Goal: Transaction & Acquisition: Purchase product/service

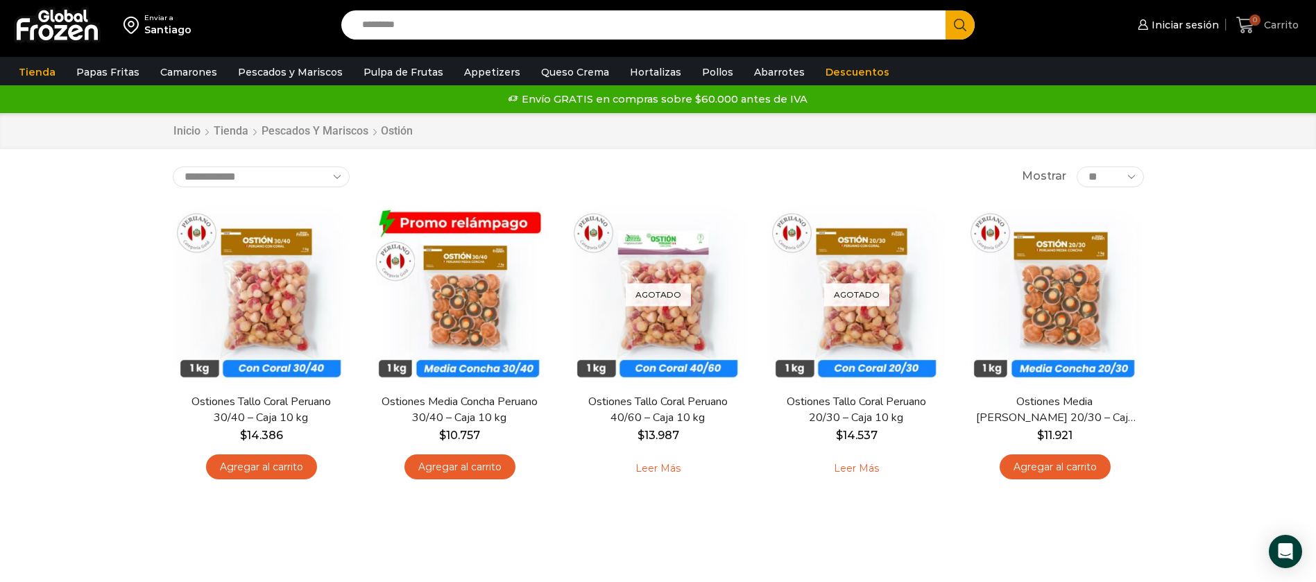
click at [1257, 24] on span "0" at bounding box center [1254, 20] width 11 height 11
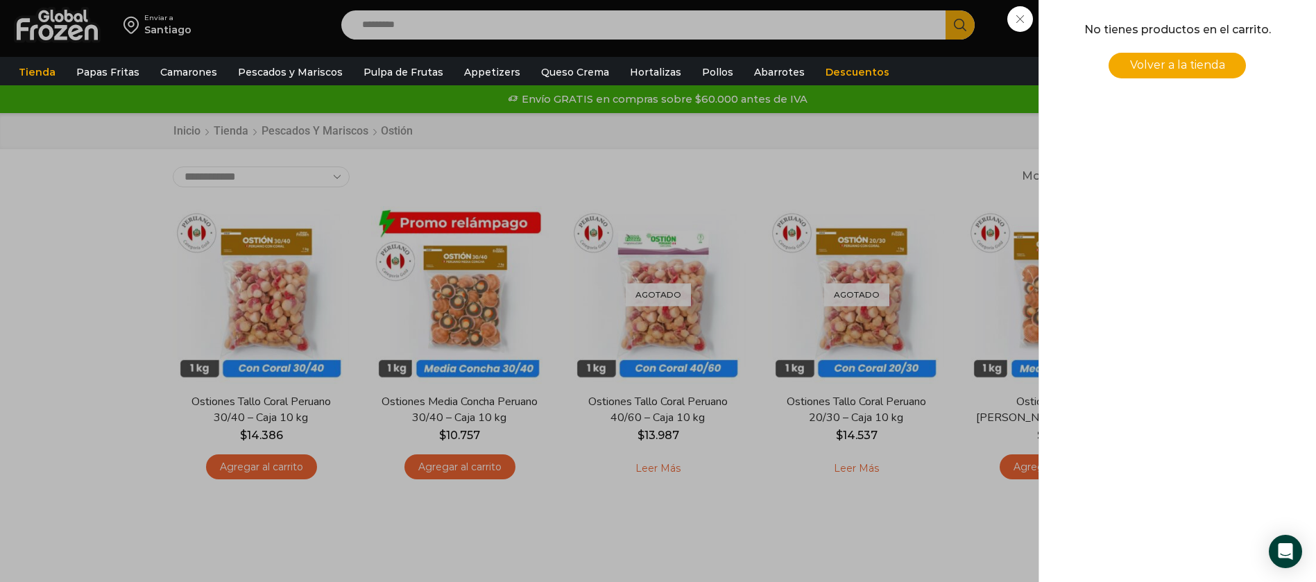
click at [1210, 60] on span "Volver a la tienda" at bounding box center [1177, 64] width 95 height 13
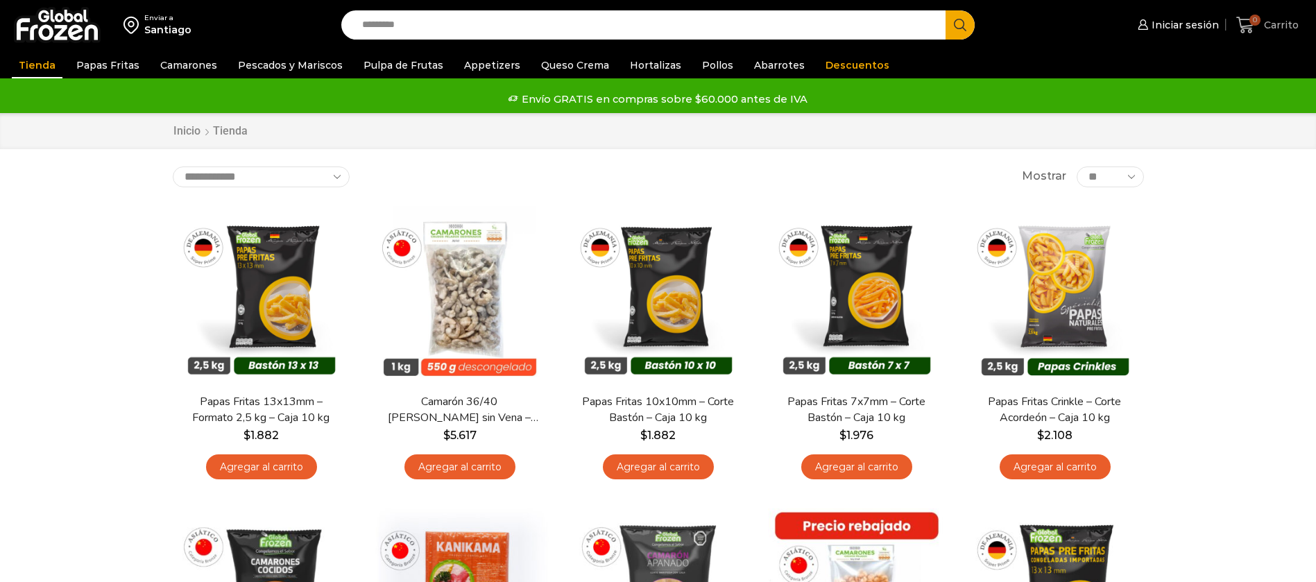
click at [1271, 27] on span "Carrito" at bounding box center [1279, 25] width 38 height 14
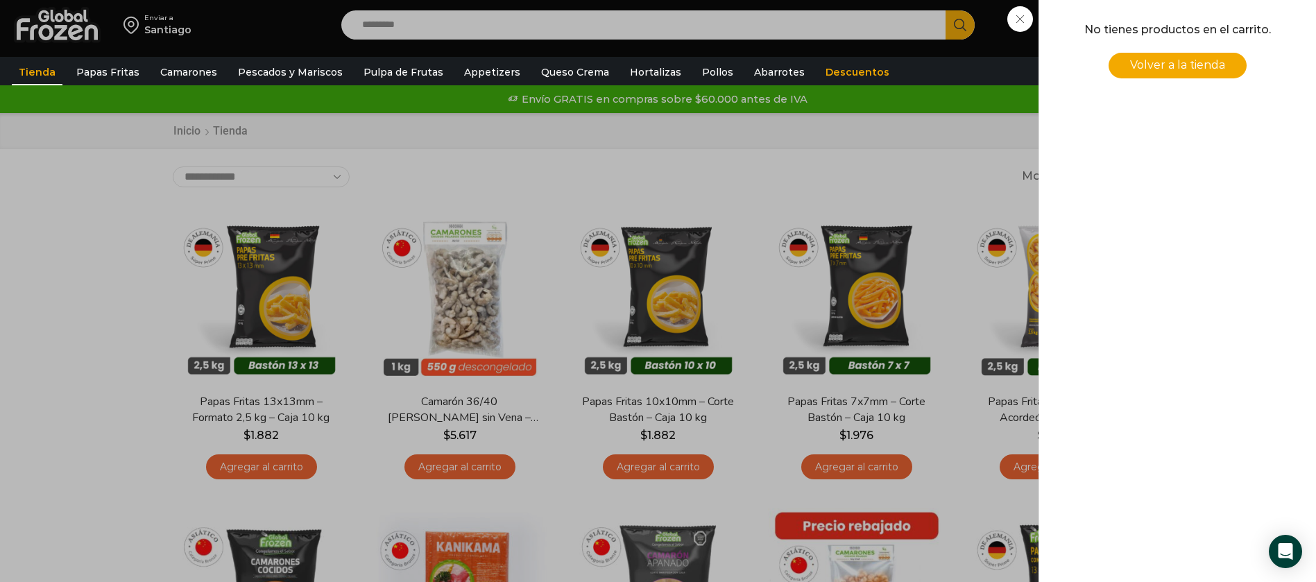
click at [1233, 19] on div "0 Carrito 0 0 Shopping Cart No tienes productos en el carrito. Volver a la tien…" at bounding box center [1267, 25] width 69 height 33
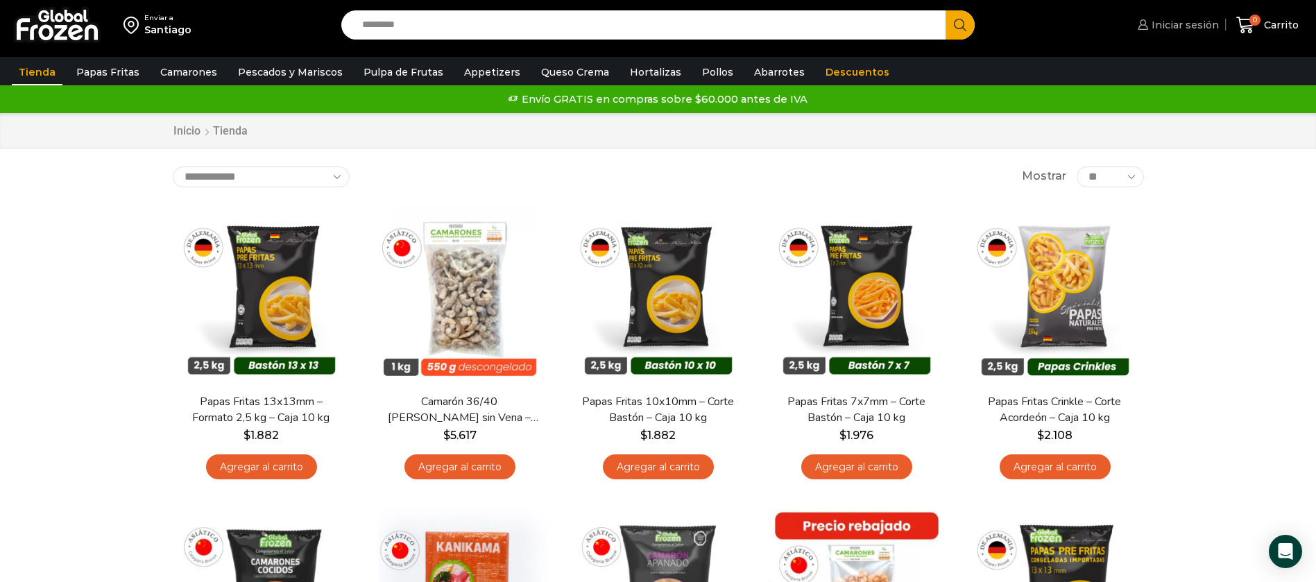
click at [1185, 20] on span "Iniciar sesión" at bounding box center [1183, 25] width 71 height 14
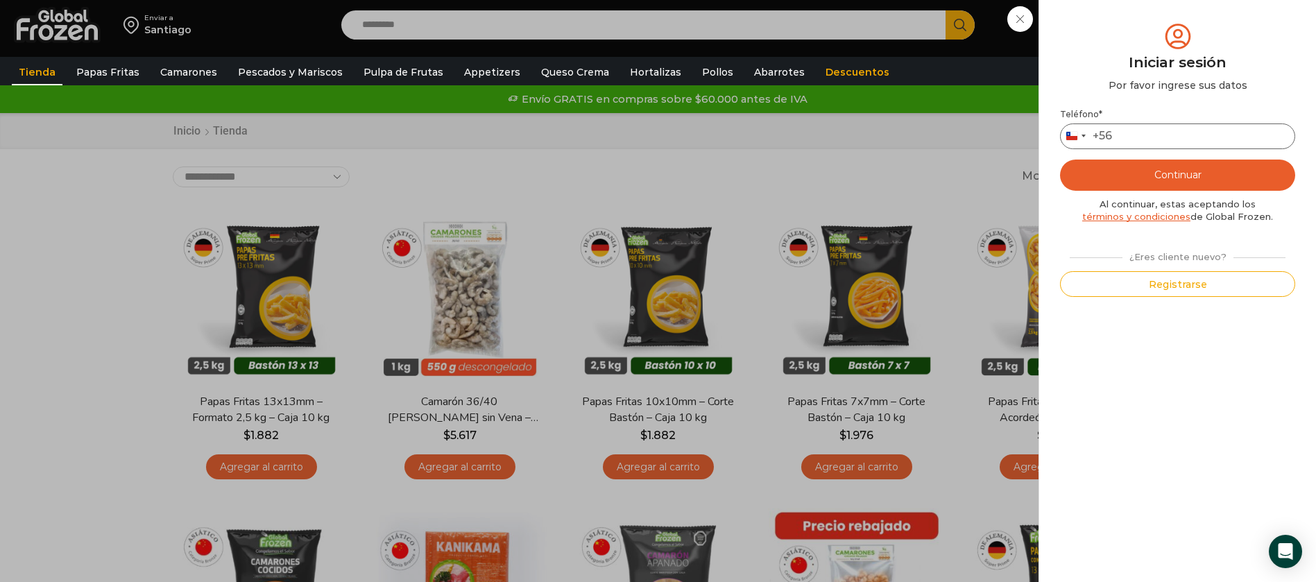
click at [1174, 133] on input "Teléfono *" at bounding box center [1177, 136] width 235 height 26
type input "*********"
click at [1182, 169] on button "Continuar" at bounding box center [1177, 175] width 235 height 31
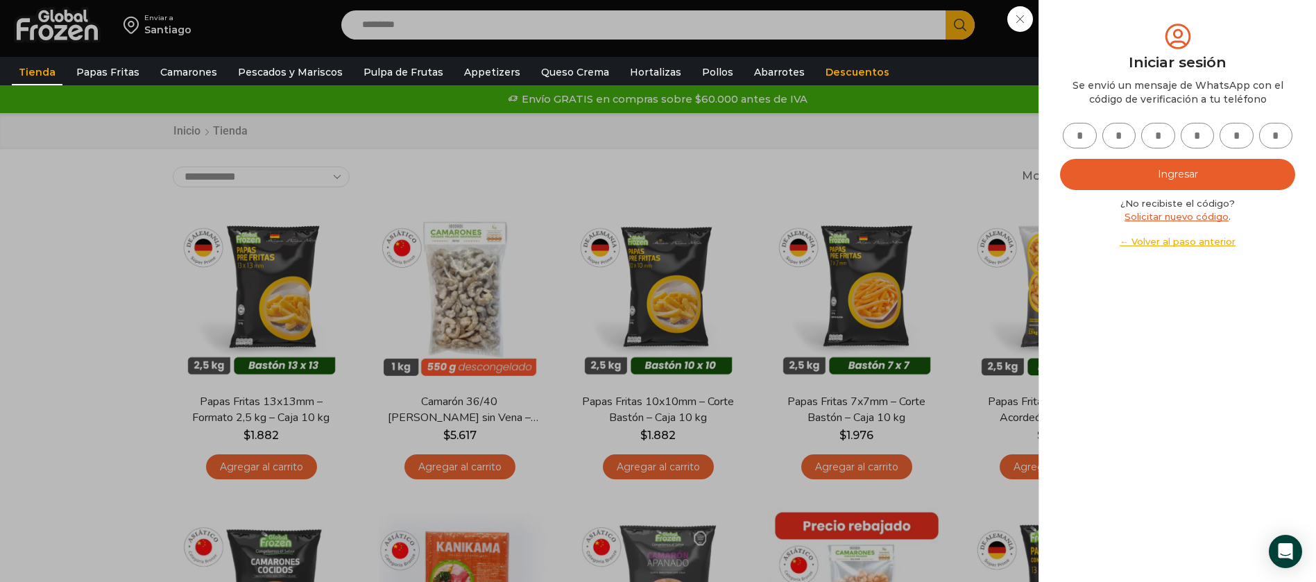
click at [1078, 136] on input "text" at bounding box center [1080, 136] width 34 height 26
type input "*"
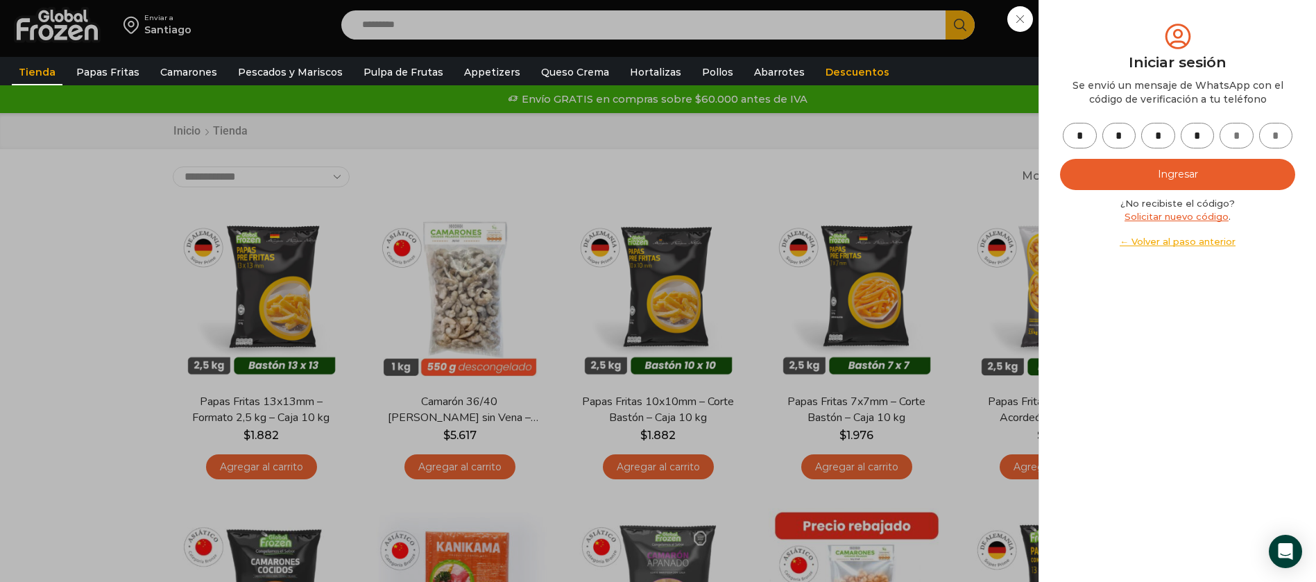
type input "*"
click at [1195, 171] on button "Ingresar" at bounding box center [1177, 174] width 235 height 31
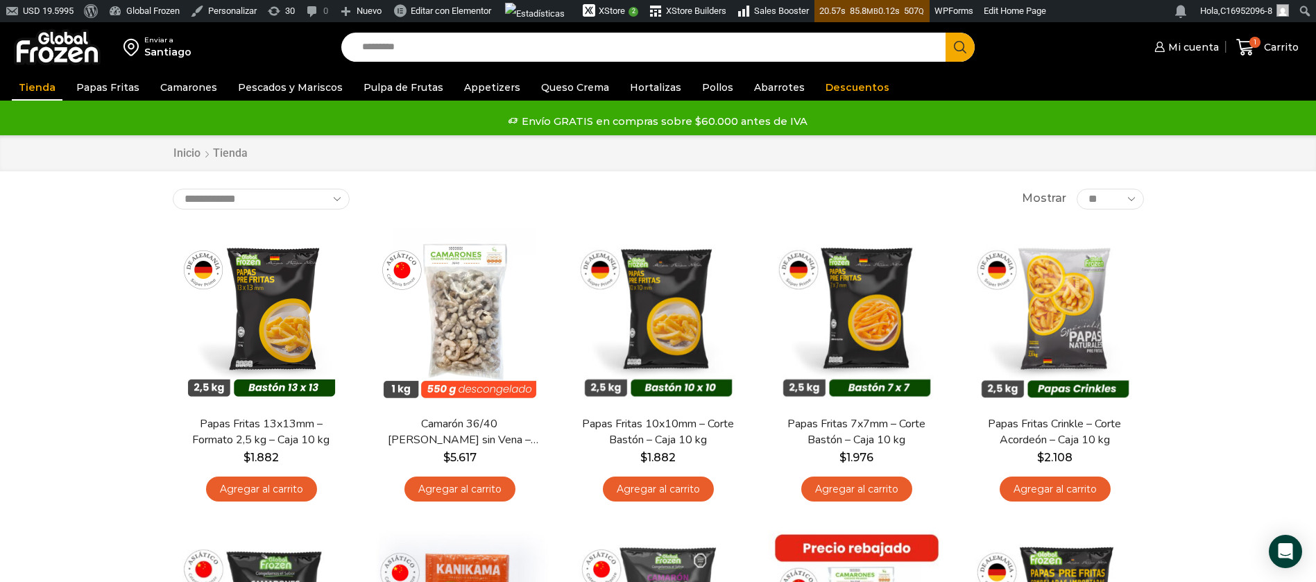
click at [567, 48] on input "Search input" at bounding box center [647, 47] width 584 height 29
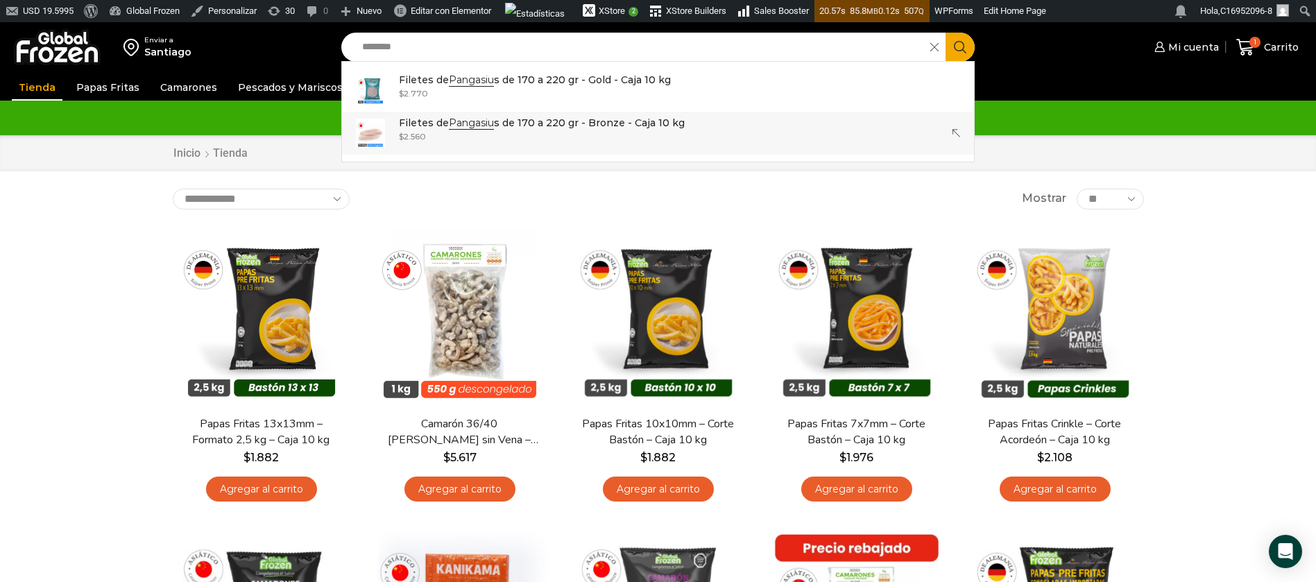
click at [533, 132] on div "$ 2.560" at bounding box center [542, 136] width 286 height 12
type input "**********"
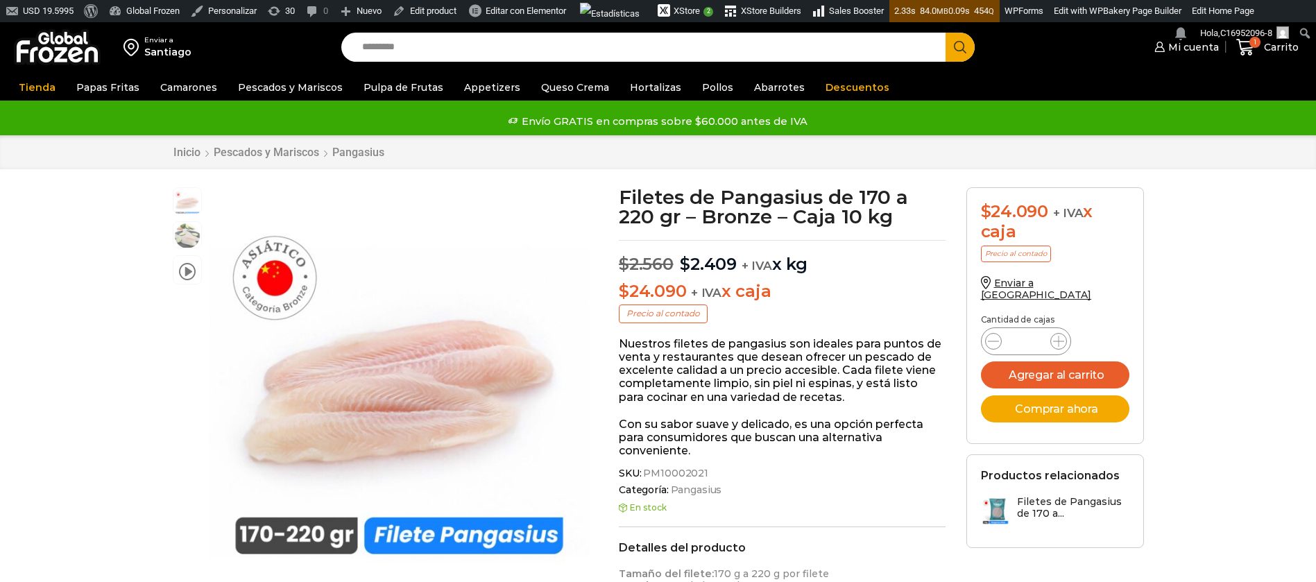
click at [1062, 336] on icon at bounding box center [1058, 341] width 11 height 11
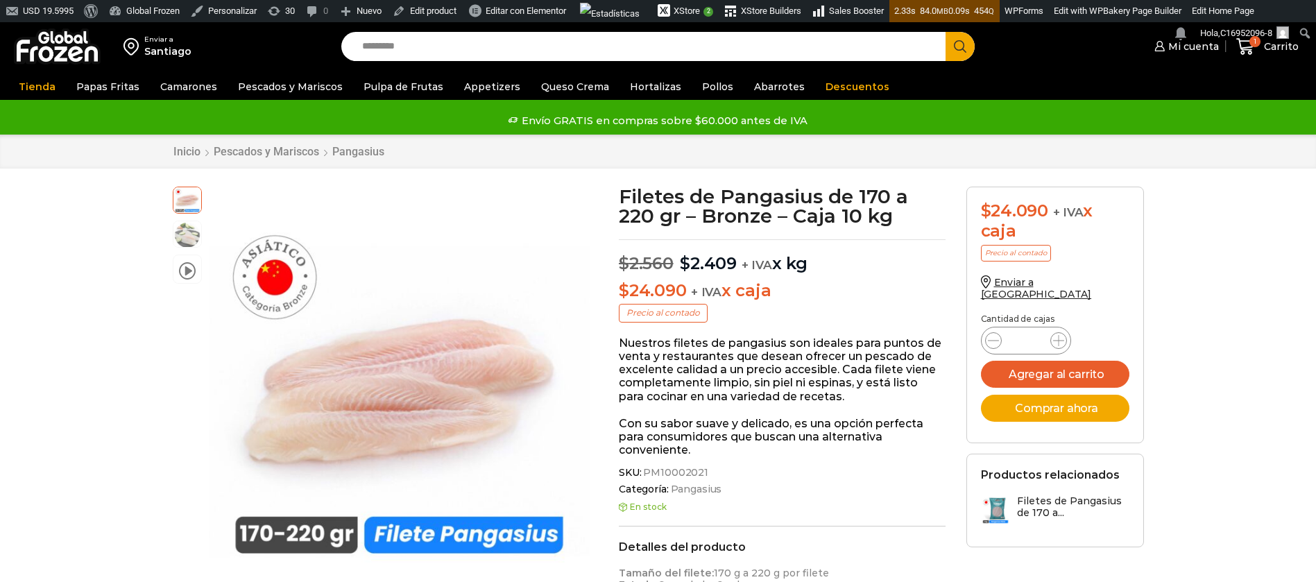
click at [1062, 335] on icon at bounding box center [1058, 340] width 11 height 11
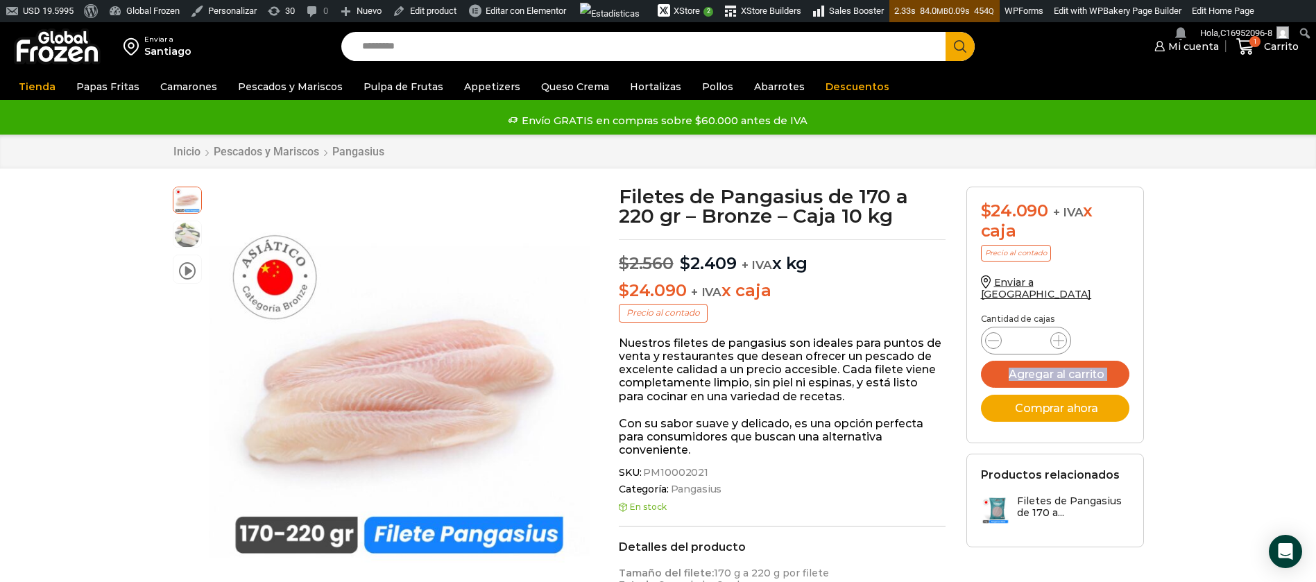
click at [1062, 335] on icon at bounding box center [1058, 340] width 11 height 11
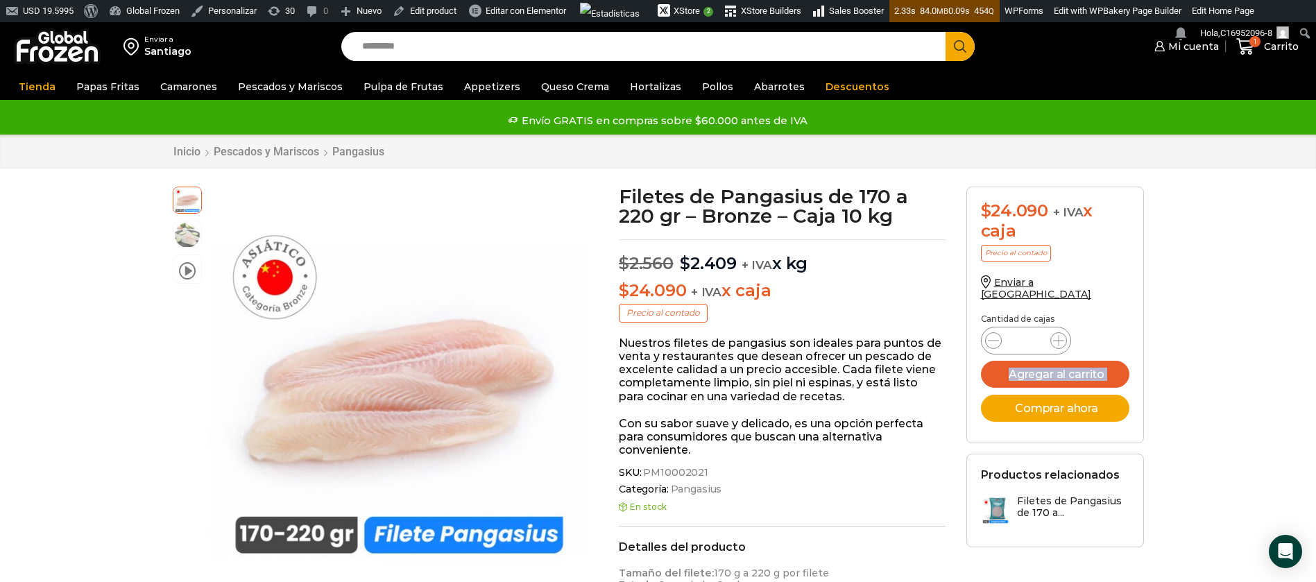
click at [1062, 335] on icon at bounding box center [1058, 340] width 11 height 11
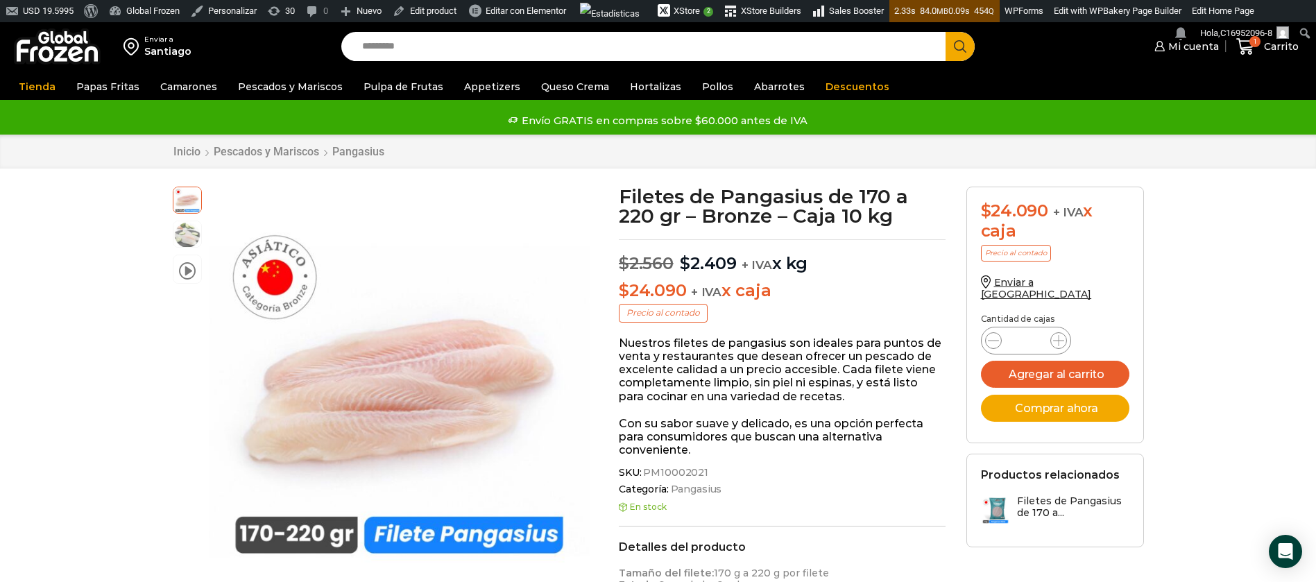
click at [1062, 335] on icon at bounding box center [1058, 340] width 11 height 11
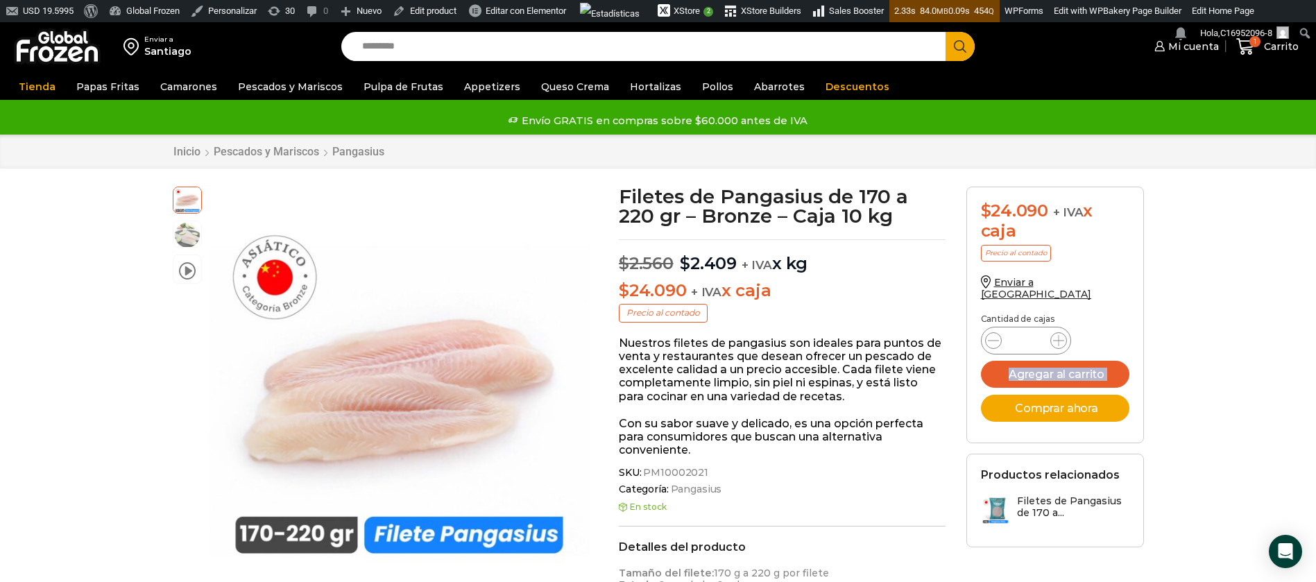
click at [1062, 335] on icon at bounding box center [1058, 340] width 11 height 11
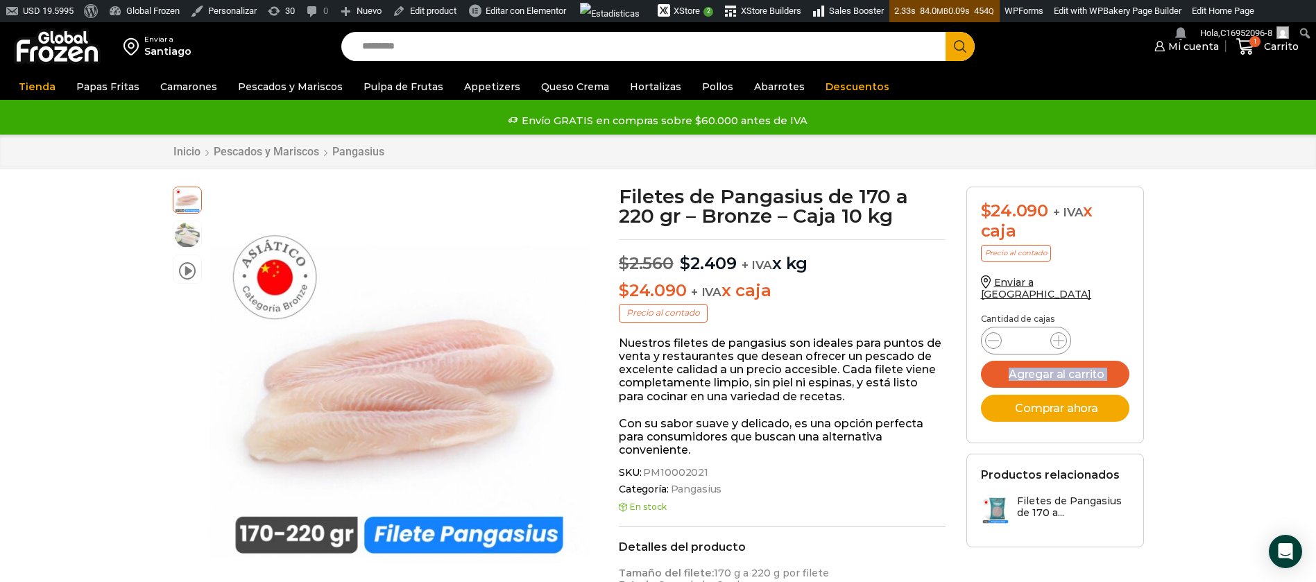
click at [1062, 335] on icon at bounding box center [1058, 340] width 11 height 11
click at [1037, 331] on input "**" at bounding box center [1026, 340] width 26 height 19
type input "*"
type input "***"
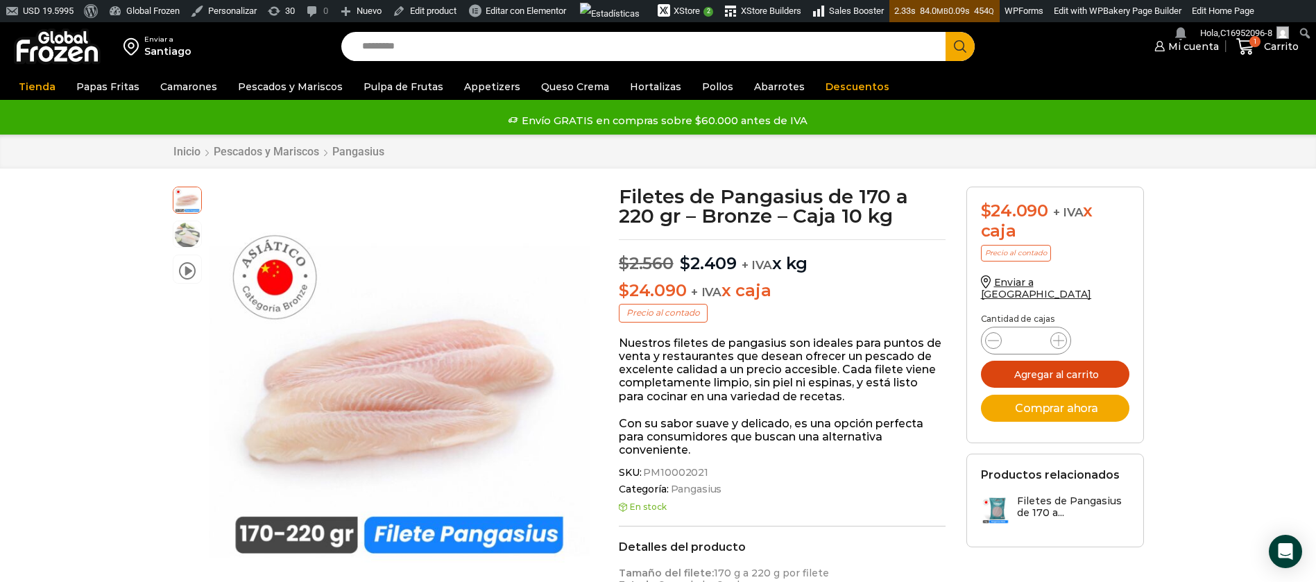
click at [1059, 362] on button "Agregar al carrito" at bounding box center [1055, 374] width 148 height 27
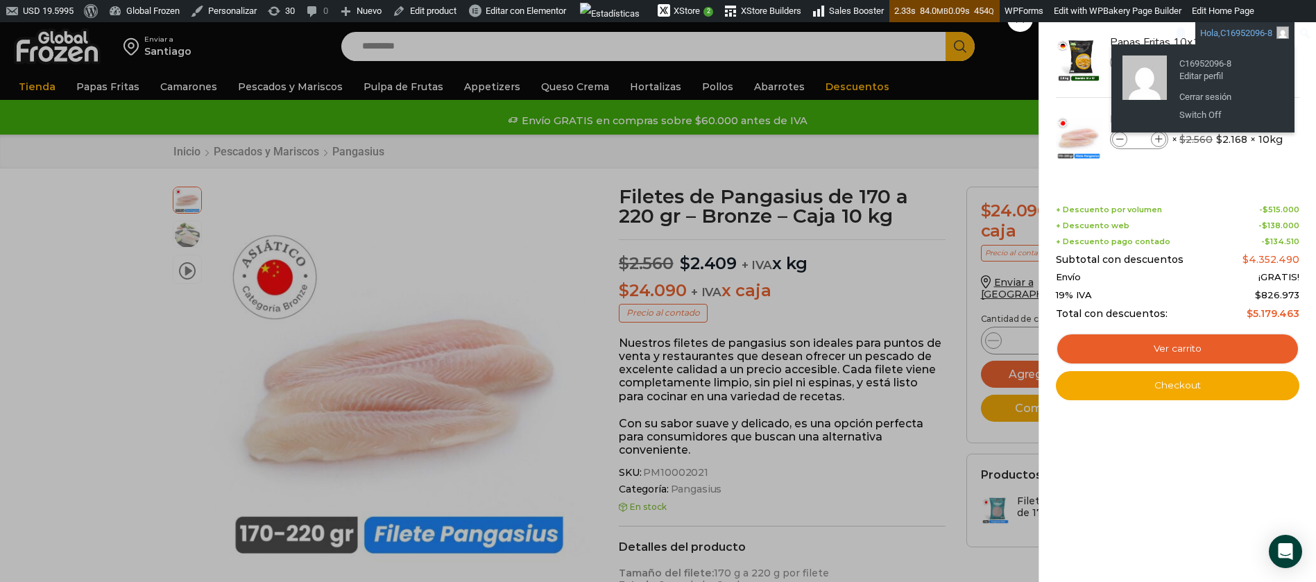
click at [1286, 43] on link "Hola, C16952096-8" at bounding box center [1244, 33] width 99 height 22
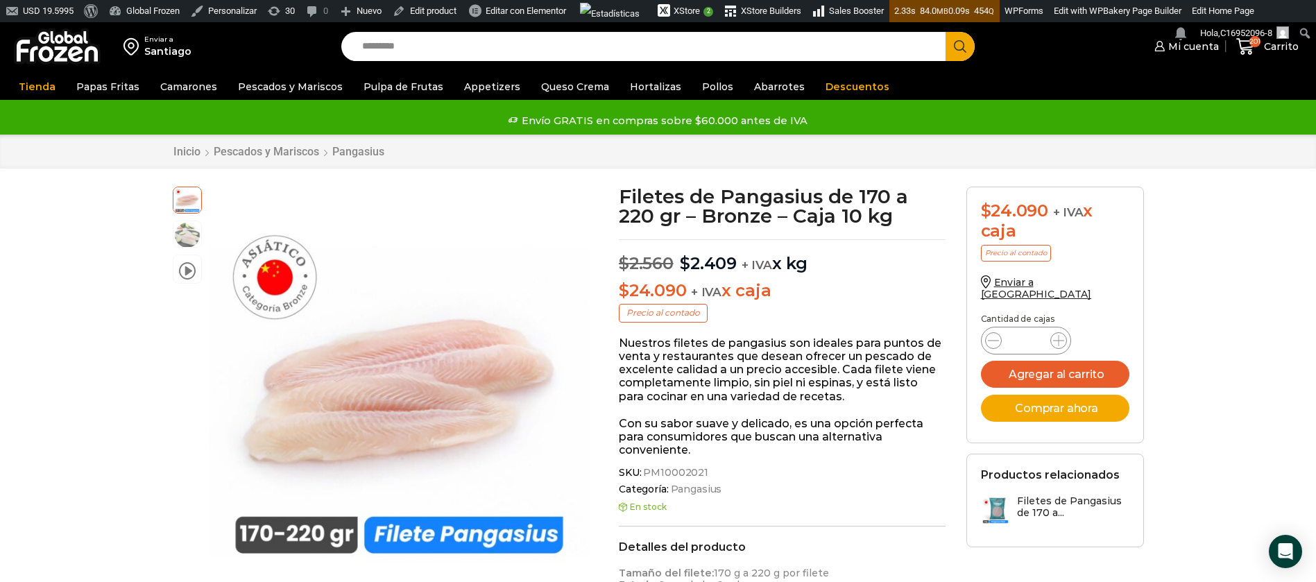
click at [1257, 48] on span "201" at bounding box center [1248, 46] width 24 height 19
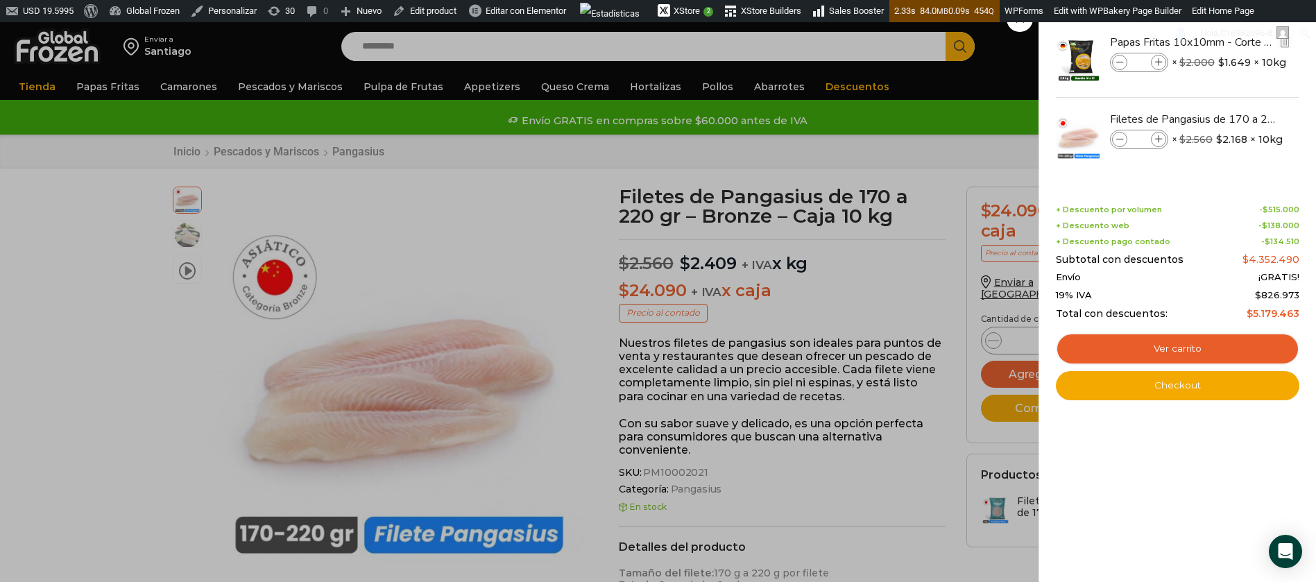
click at [1122, 58] on span at bounding box center [1119, 62] width 15 height 15
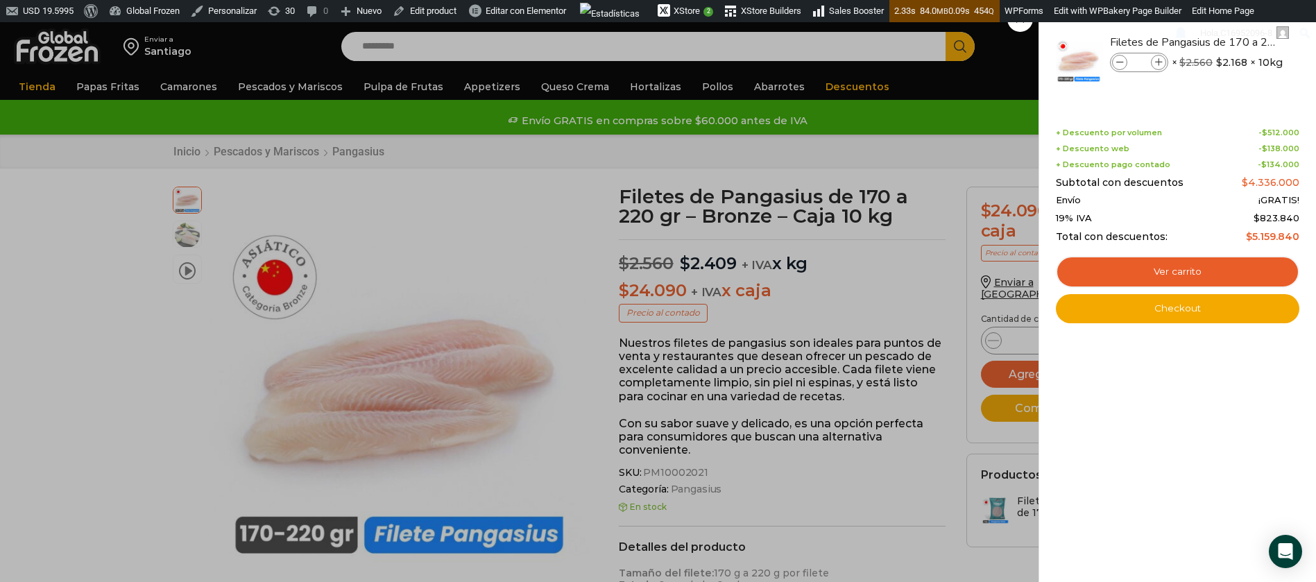
click at [1233, 63] on div "200 Carrito 200 200 Shopping Cart" at bounding box center [1267, 47] width 69 height 33
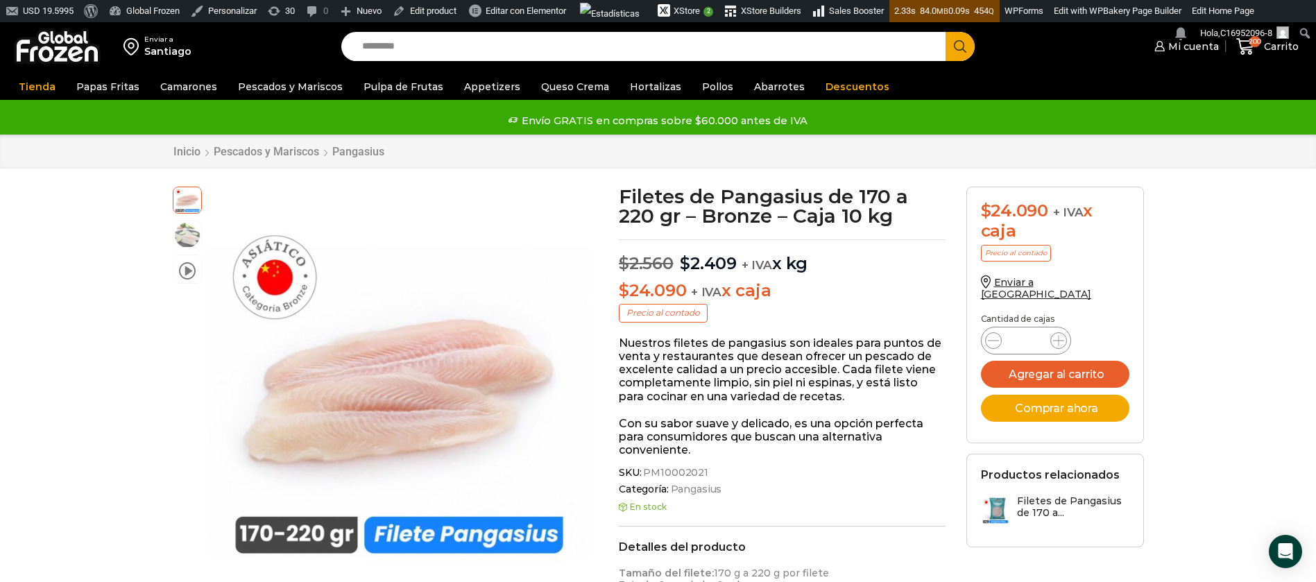
click at [744, 53] on input "Search input" at bounding box center [647, 46] width 584 height 29
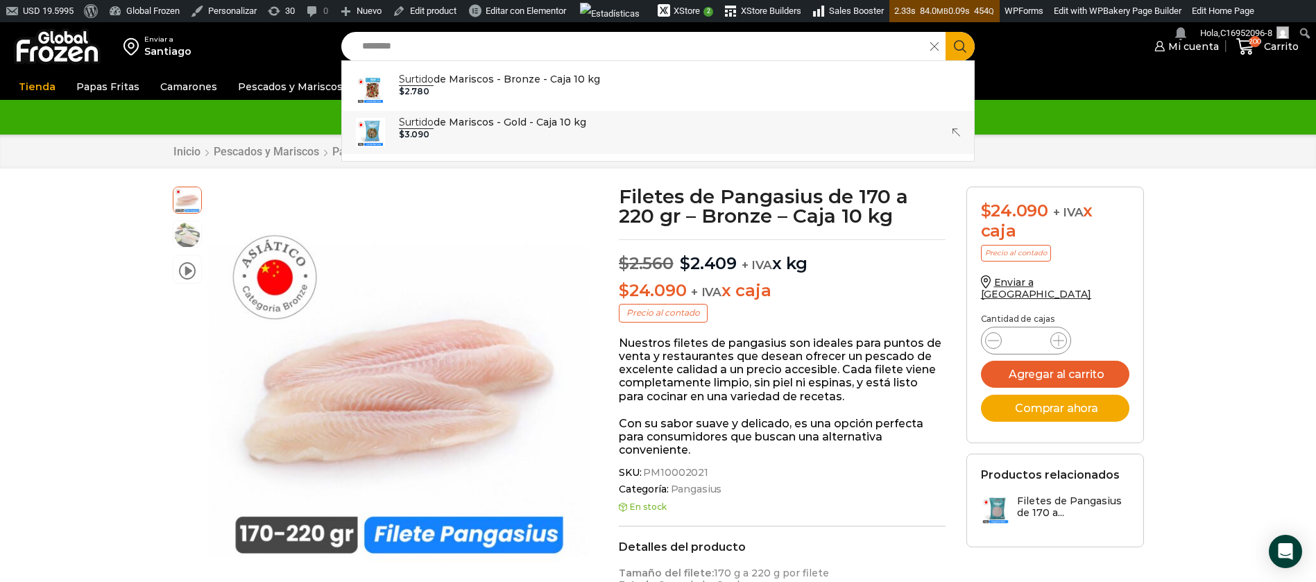
click at [459, 126] on p "Surtido de Mariscos - Gold - Caja 10 kg" at bounding box center [492, 121] width 187 height 15
type input "**********"
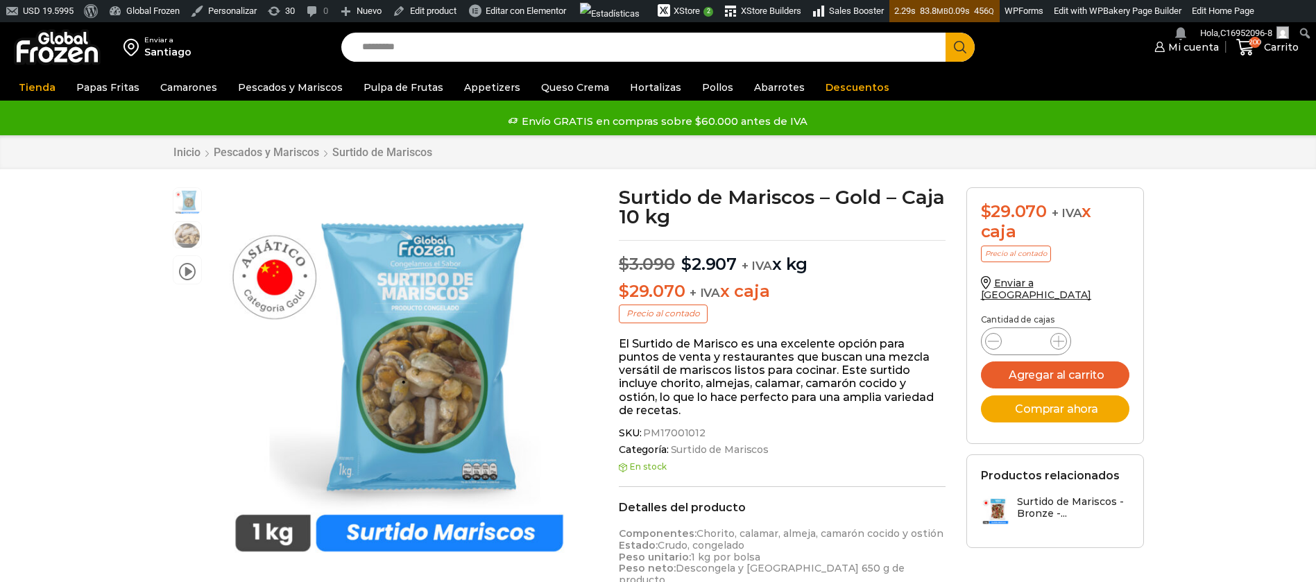
click at [1033, 332] on input "*" at bounding box center [1026, 341] width 26 height 19
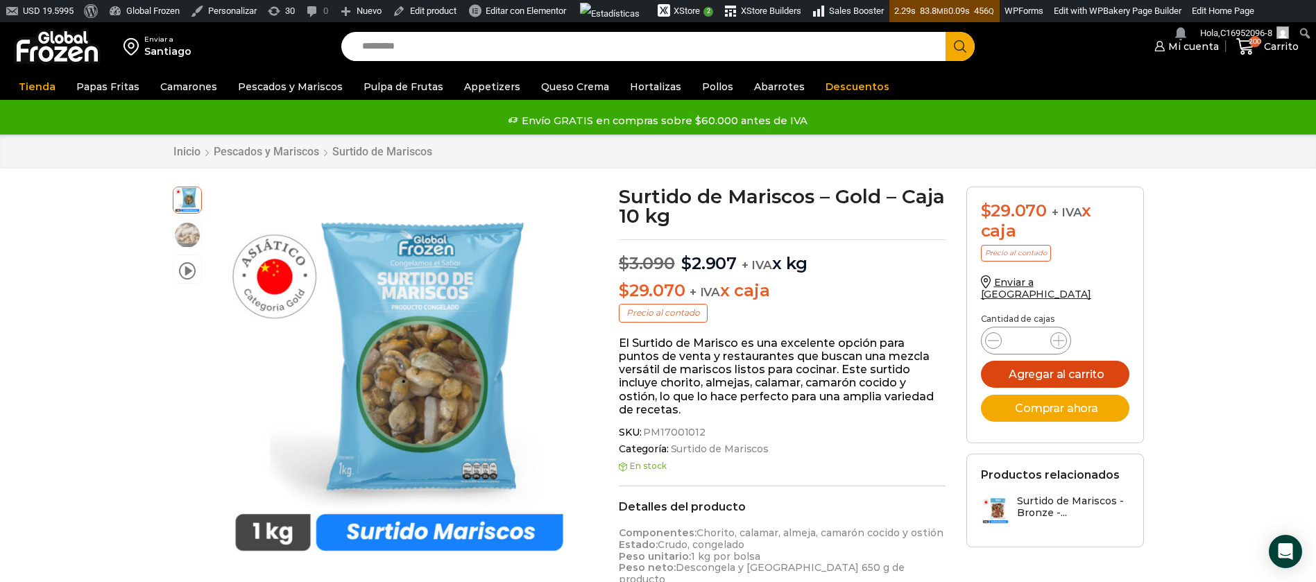
type input "**"
click at [1074, 362] on button "Agregar al carrito" at bounding box center [1055, 374] width 148 height 27
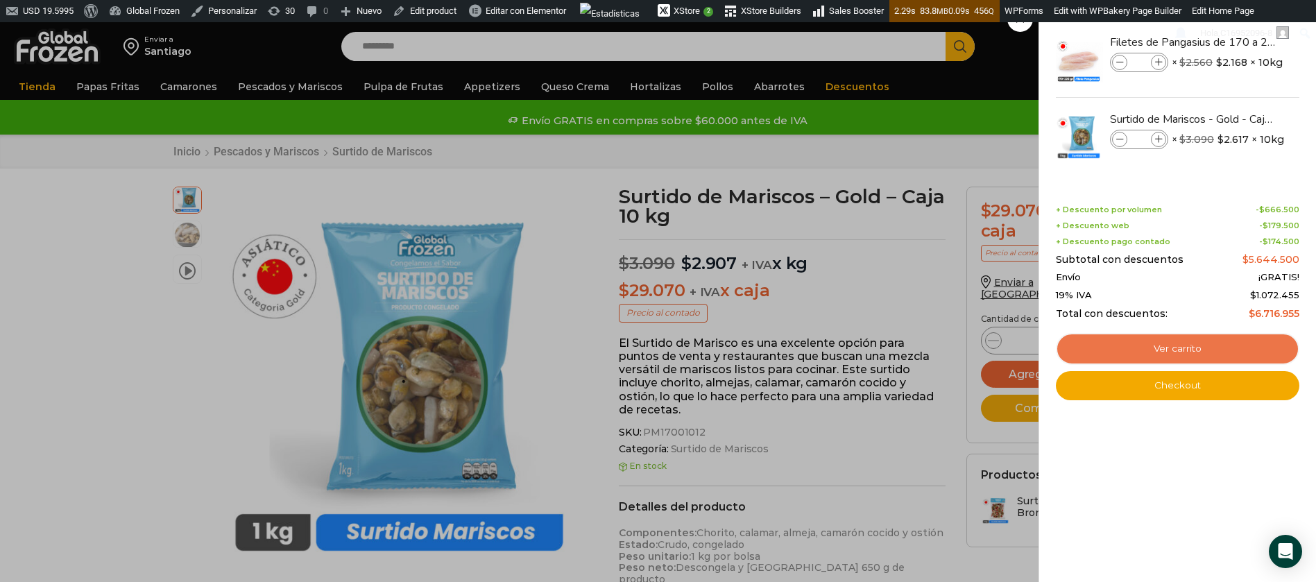
click at [1190, 350] on link "Ver carrito" at bounding box center [1177, 349] width 243 height 32
